Goal: Go to known website: Go to known website

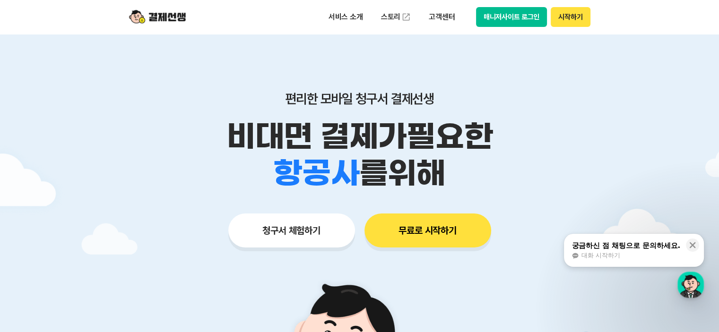
click at [692, 79] on div at bounding box center [359, 283] width 719 height 499
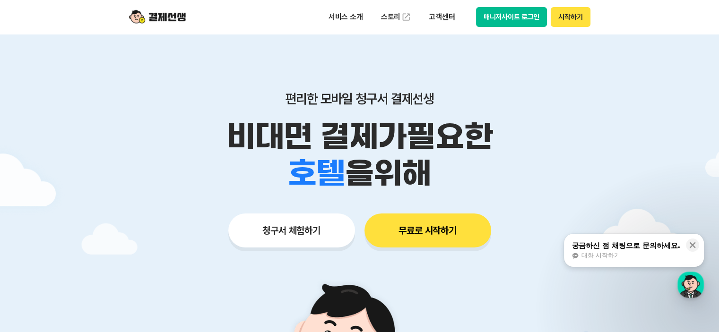
click at [578, 19] on button "시작하기" at bounding box center [570, 17] width 39 height 20
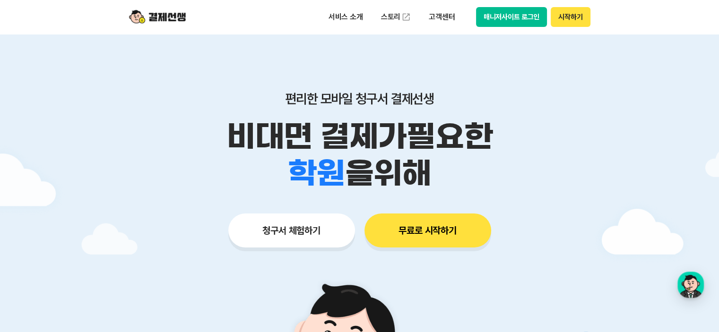
click at [512, 20] on button "매니저사이트 로그인" at bounding box center [511, 17] width 71 height 20
